Goal: Task Accomplishment & Management: Manage account settings

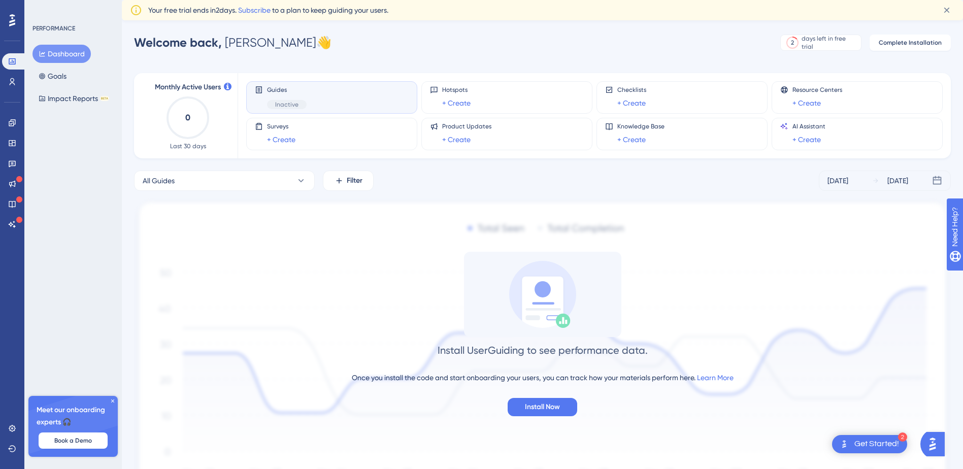
click at [55, 55] on button "Dashboard" at bounding box center [61, 54] width 58 height 18
click at [111, 401] on icon at bounding box center [113, 401] width 6 height 6
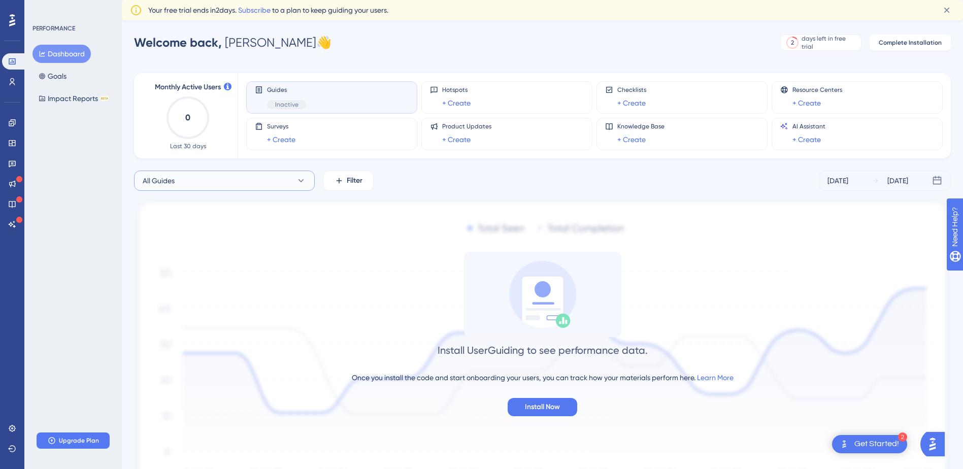
click at [178, 178] on button "All Guides" at bounding box center [224, 181] width 181 height 20
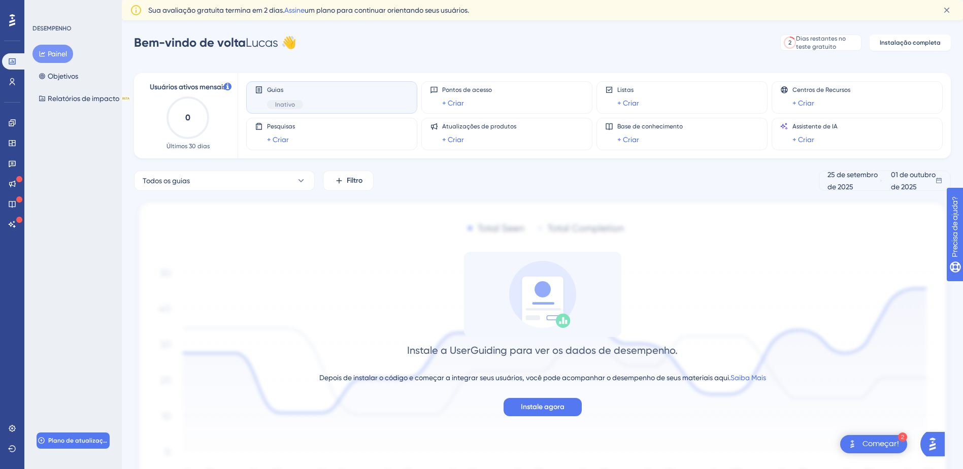
click at [310, 101] on div "Guias Inativo" at bounding box center [332, 97] width 154 height 23
click at [96, 440] on span "Plano de atualização" at bounding box center [78, 441] width 60 height 8
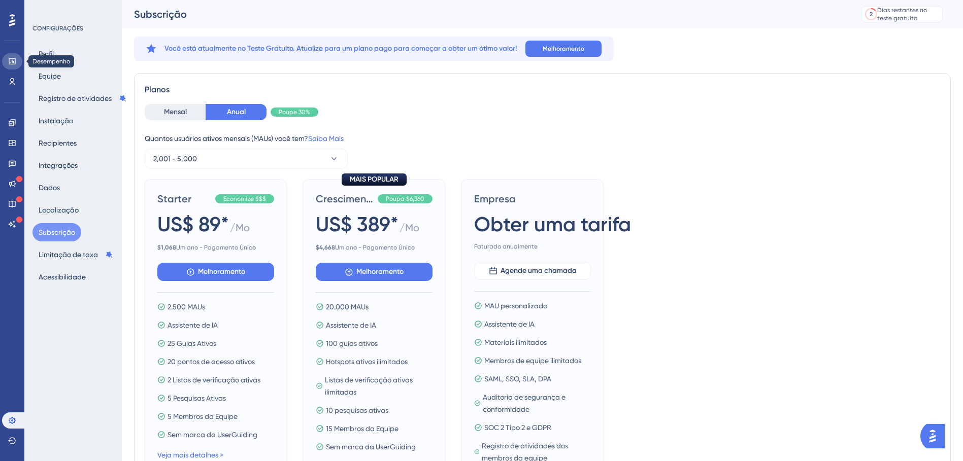
click at [21, 60] on link at bounding box center [12, 61] width 20 height 16
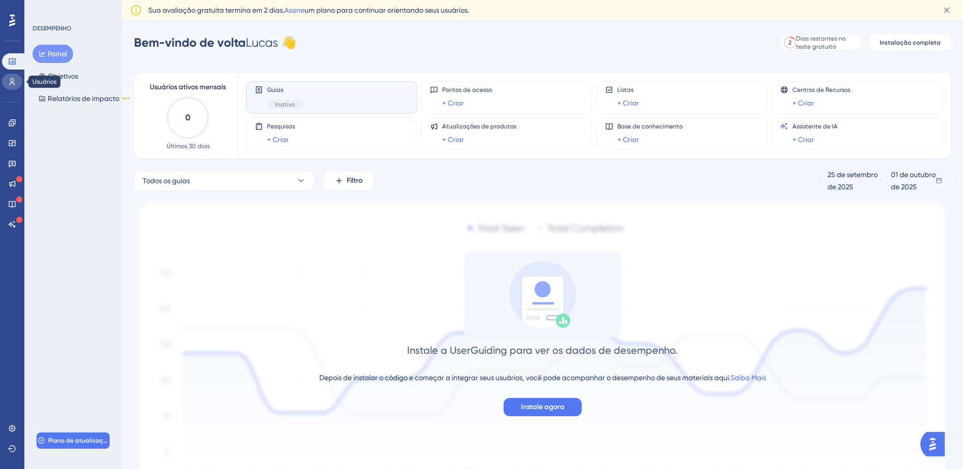
click at [17, 88] on link at bounding box center [12, 82] width 20 height 16
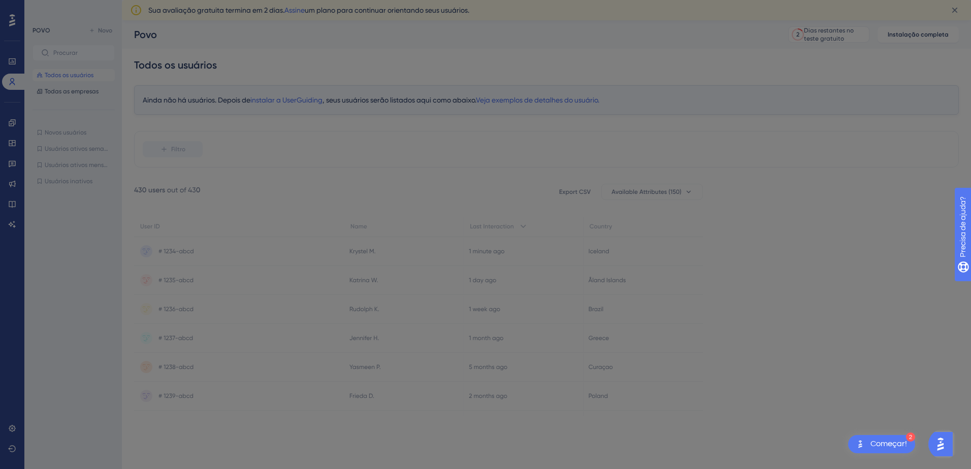
click at [18, 53] on div "Bem-vindo à sua página 🥳 de usuários Você pode se aprofundar no que os usuários…" at bounding box center [485, 234] width 971 height 469
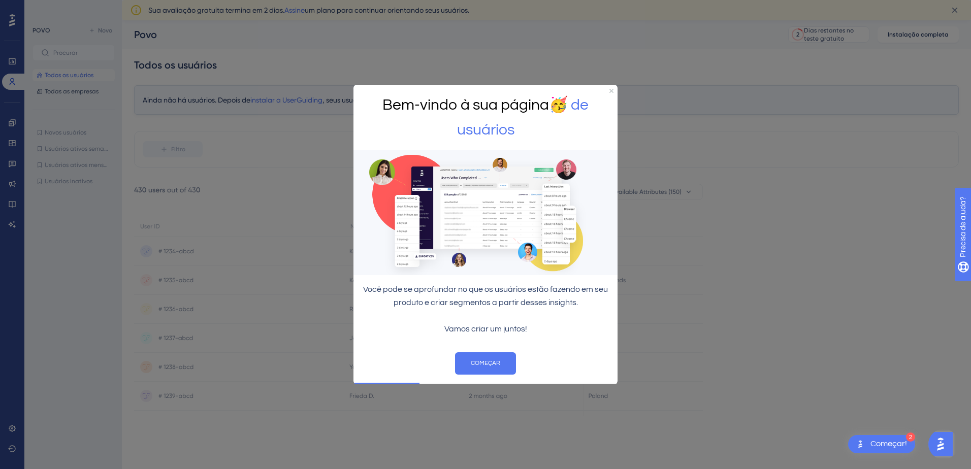
click at [609, 88] on div "Bem-vindo à sua página 🥳 de usuários" at bounding box center [485, 117] width 264 height 65
click at [612, 89] on icon "Fechar visualização" at bounding box center [611, 91] width 4 height 4
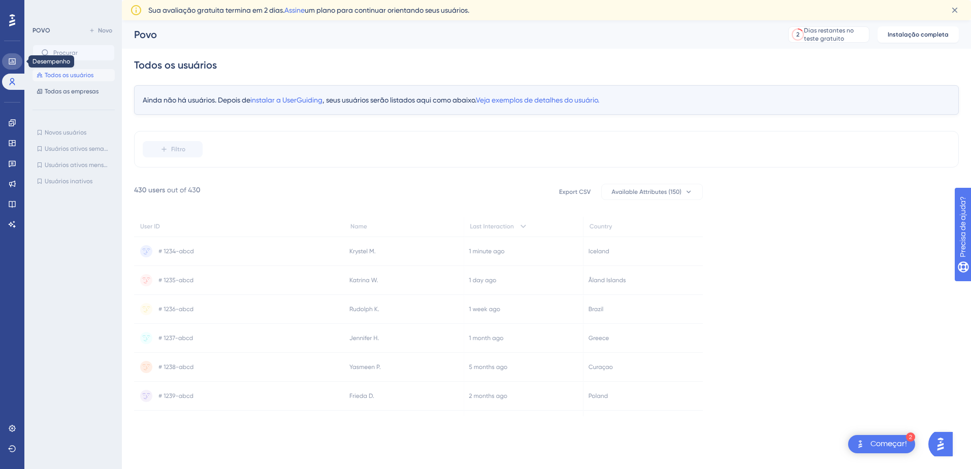
click at [15, 63] on icon at bounding box center [12, 61] width 7 height 6
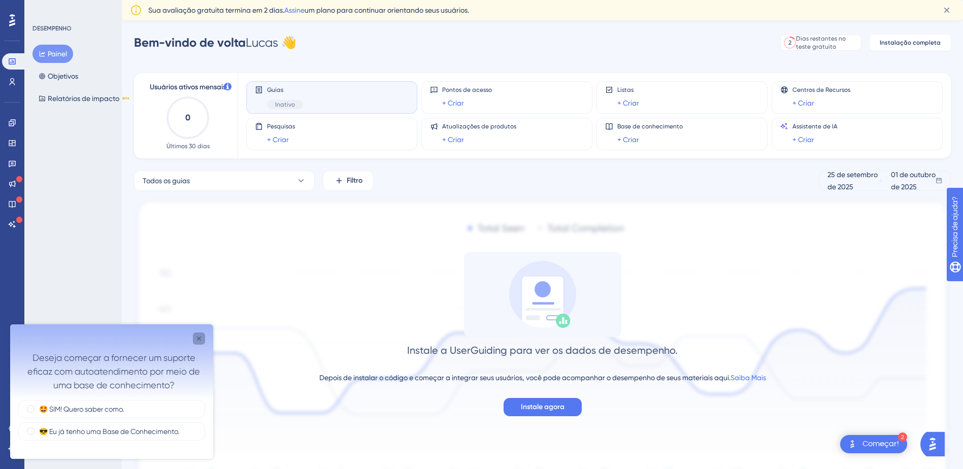
click at [201, 340] on icon "Fechar pesquisa" at bounding box center [199, 339] width 8 height 8
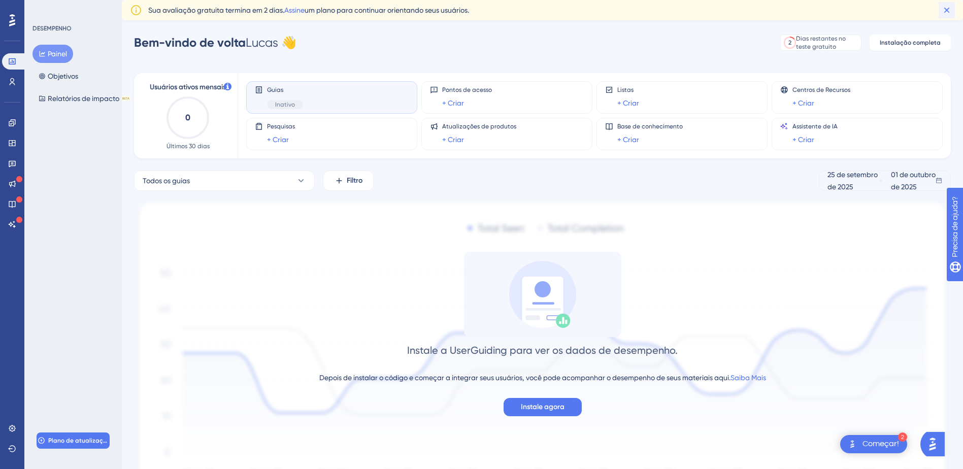
click at [948, 14] on icon at bounding box center [947, 10] width 10 height 10
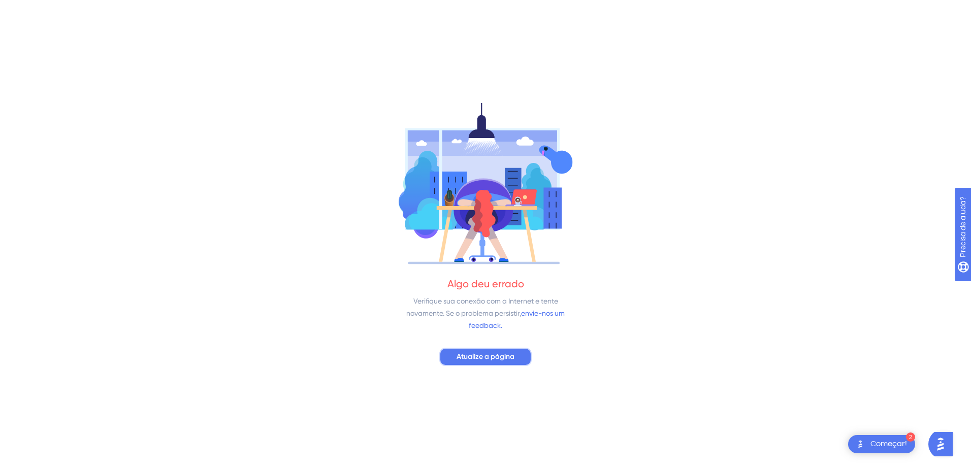
click at [506, 359] on span "Atualize a página" at bounding box center [485, 357] width 58 height 12
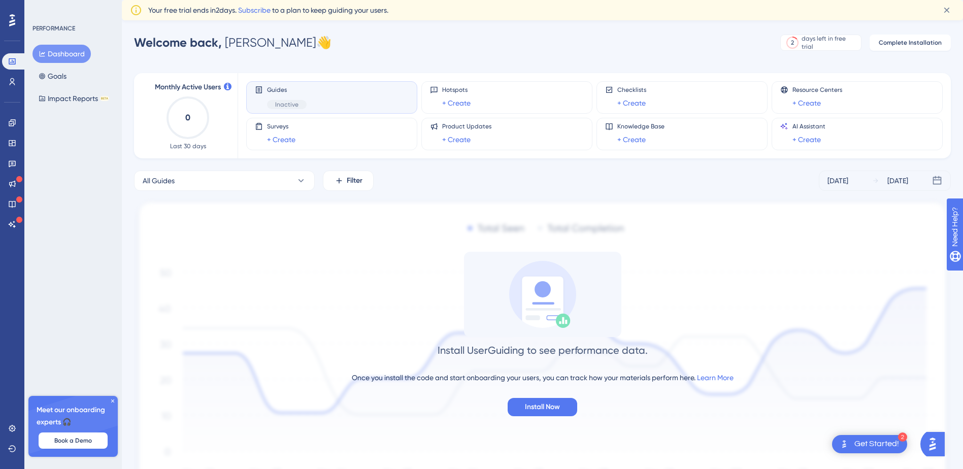
click at [868, 451] on div "2 Get Started!" at bounding box center [869, 444] width 75 height 18
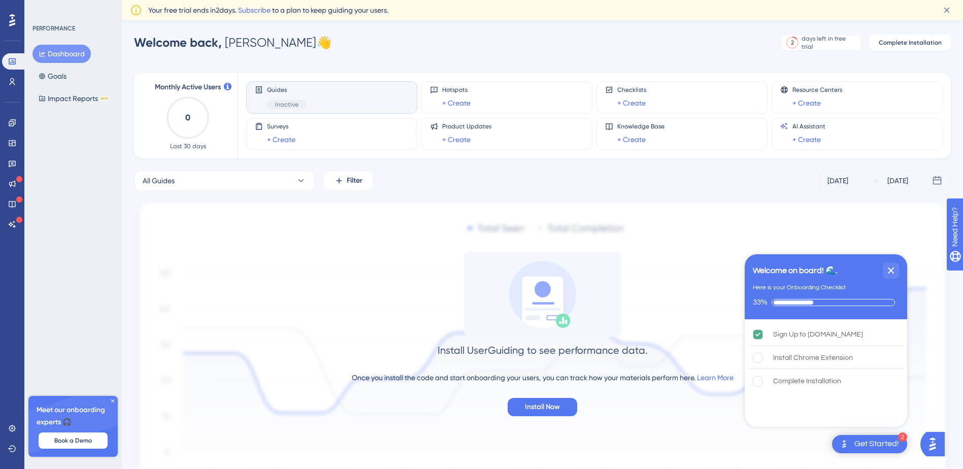
click at [942, 441] on img "Open AI Assistant Launcher" at bounding box center [932, 444] width 18 height 18
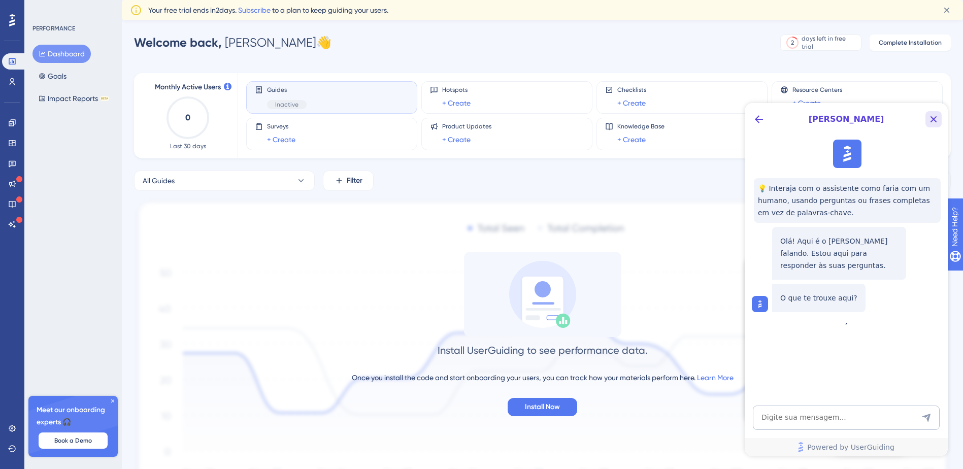
click at [937, 123] on icon "Close Button" at bounding box center [933, 119] width 12 height 12
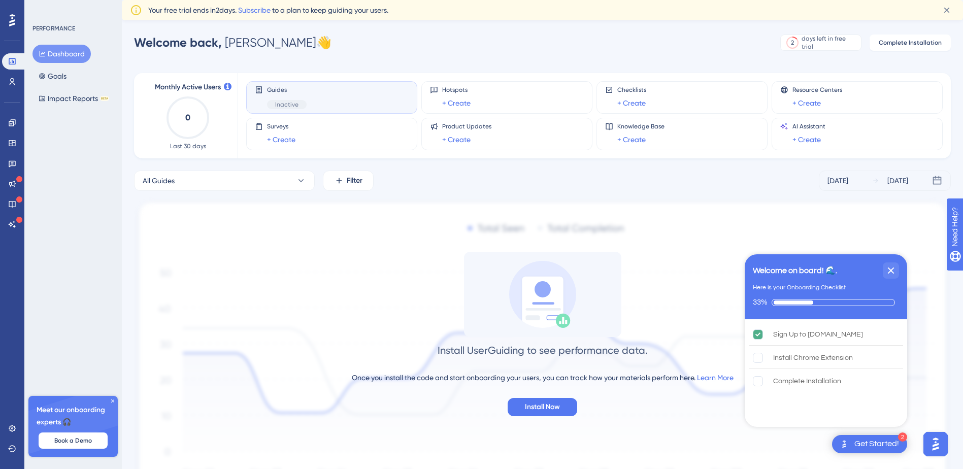
click at [10, 23] on icon at bounding box center [12, 20] width 6 height 13
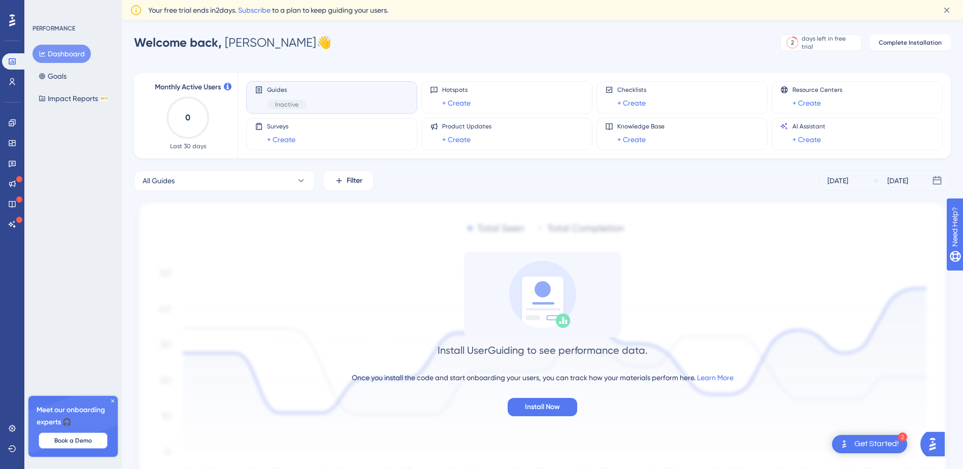
click at [91, 443] on span "Book a Demo" at bounding box center [73, 441] width 38 height 8
click at [887, 447] on div "Get Started!" at bounding box center [876, 444] width 45 height 11
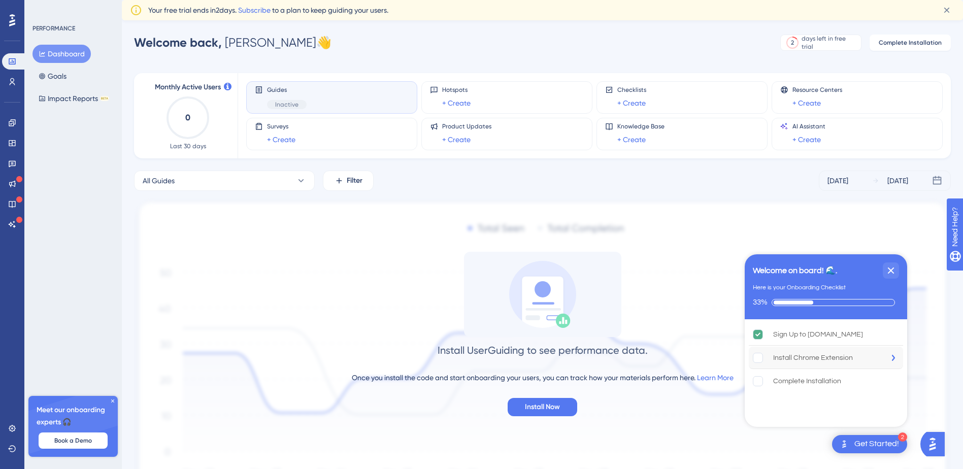
click at [794, 356] on div "Install Chrome Extension" at bounding box center [813, 358] width 80 height 12
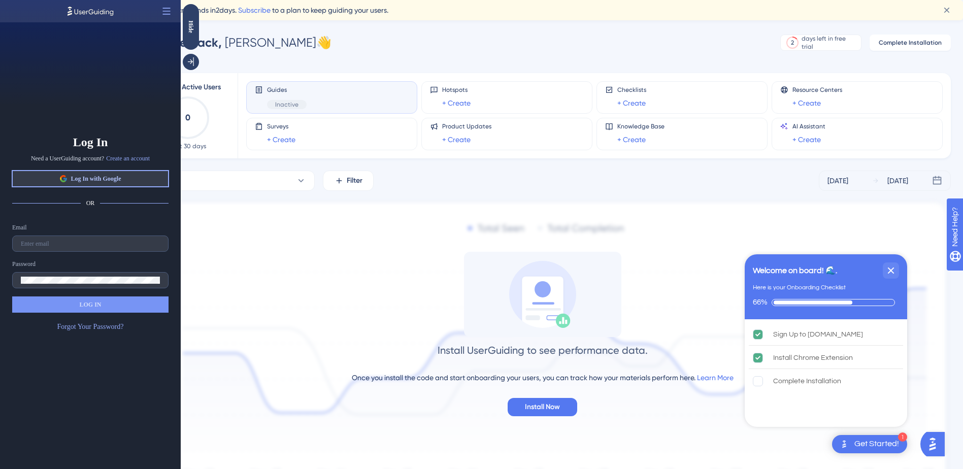
click at [124, 180] on button "Log In with Google" at bounding box center [90, 179] width 156 height 16
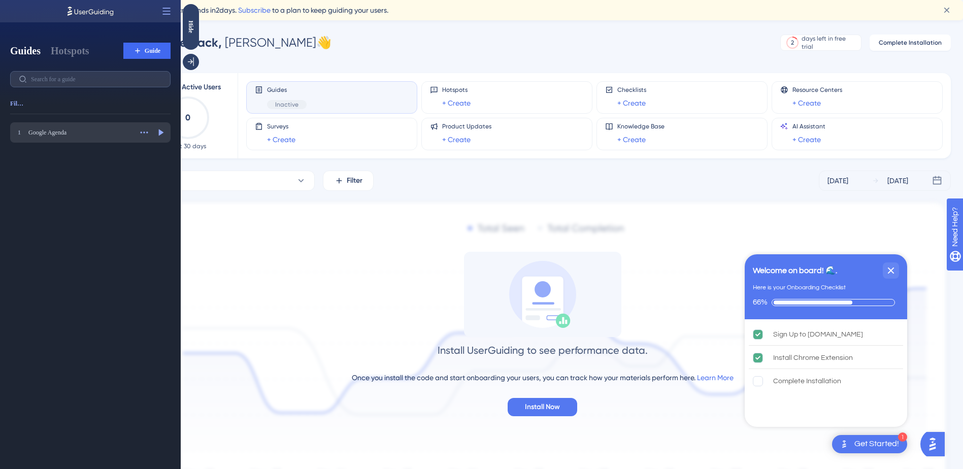
click at [59, 130] on div "Google Agenda" at bounding box center [80, 132] width 104 height 8
